Goal: Information Seeking & Learning: Find specific fact

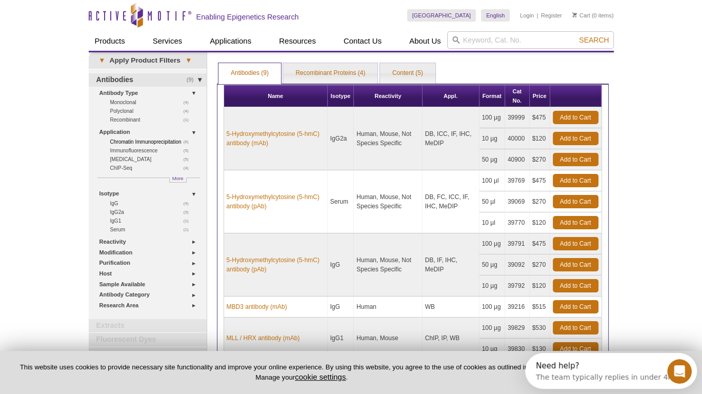
click at [132, 141] on link "(6) Chromatin Immunoprecipitation" at bounding box center [152, 141] width 84 height 9
click at [126, 166] on link "(4) ChIP-Seq" at bounding box center [152, 168] width 84 height 9
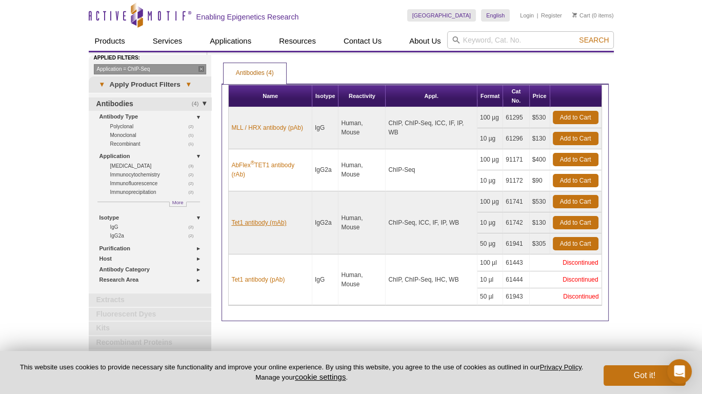
click at [258, 220] on link "Tet1 antibody (mAb)" at bounding box center [258, 222] width 55 height 9
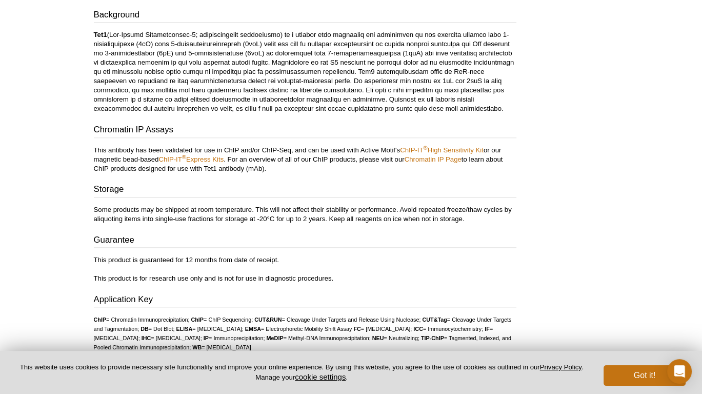
scroll to position [908, 0]
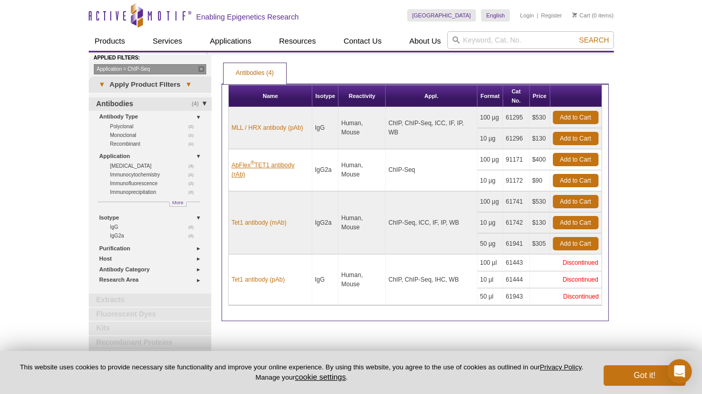
click at [281, 161] on link "AbFlex ® TET1 antibody (rAb)" at bounding box center [270, 170] width 78 height 18
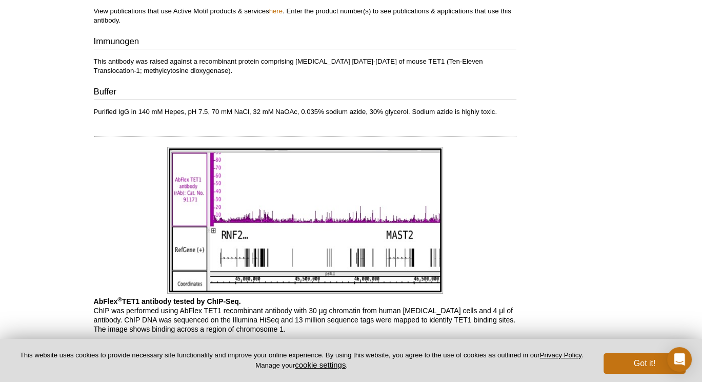
scroll to position [525, 0]
